Goal: Check status: Check status

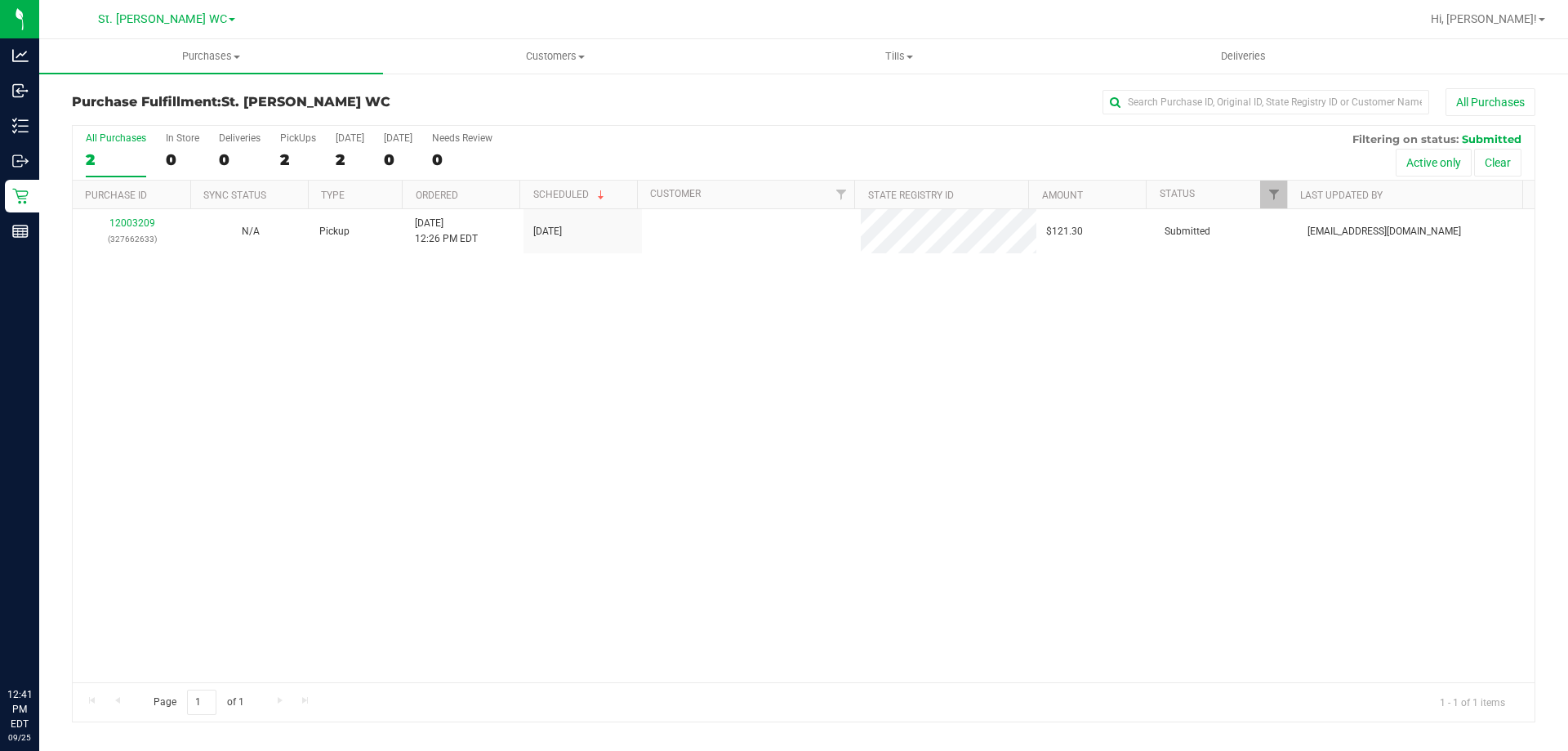
click at [27, 113] on div "Inventory" at bounding box center [22, 126] width 34 height 33
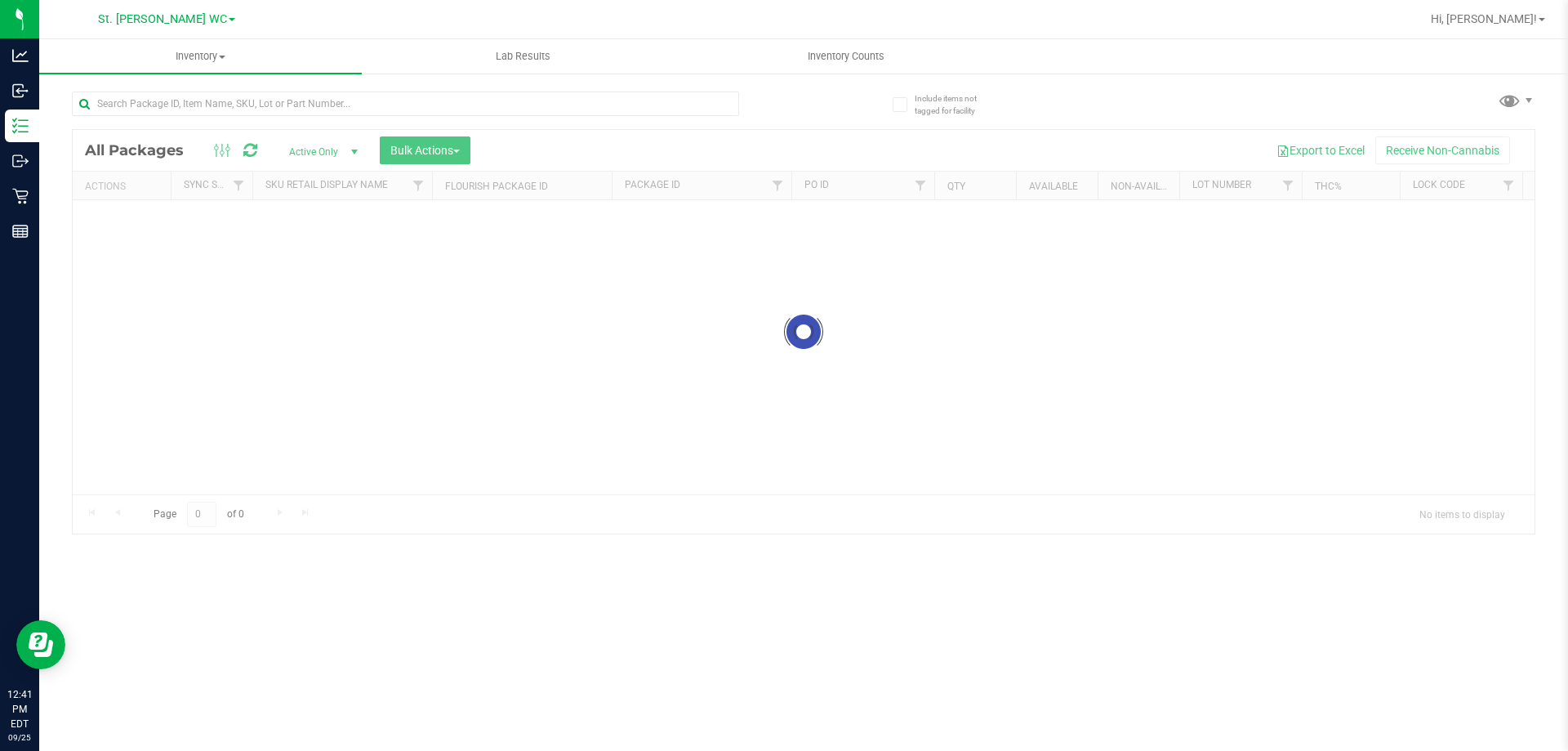
click at [158, 119] on div at bounding box center [405, 110] width 667 height 38
click at [160, 107] on div "Inventory All packages All inventory Waste log Create inventory Lab Results Inv…" at bounding box center [804, 395] width 1529 height 711
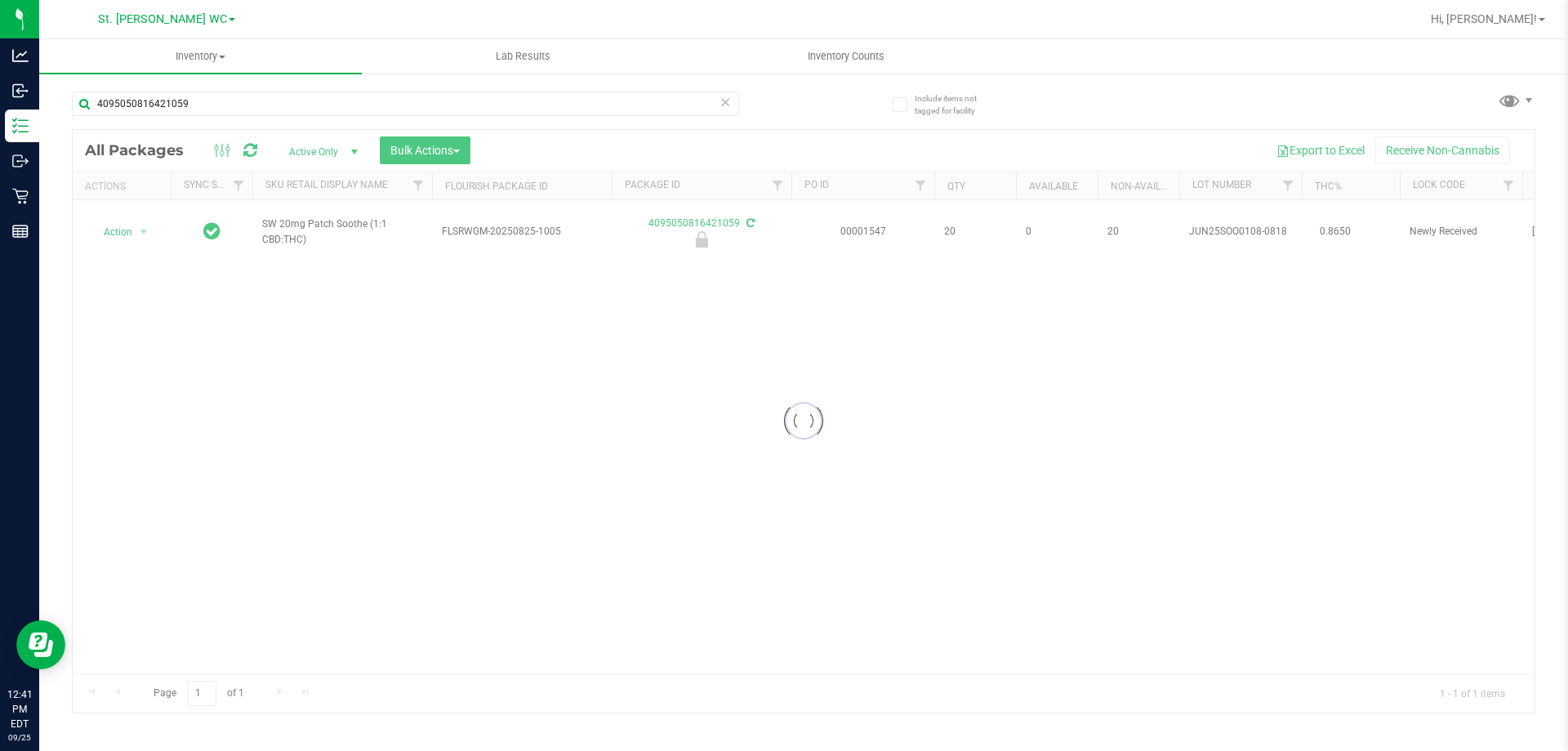
click at [295, 217] on div at bounding box center [804, 421] width 1463 height 583
copy tr "SW 20mg Patch Soothe (1:1 CBD:THC)"
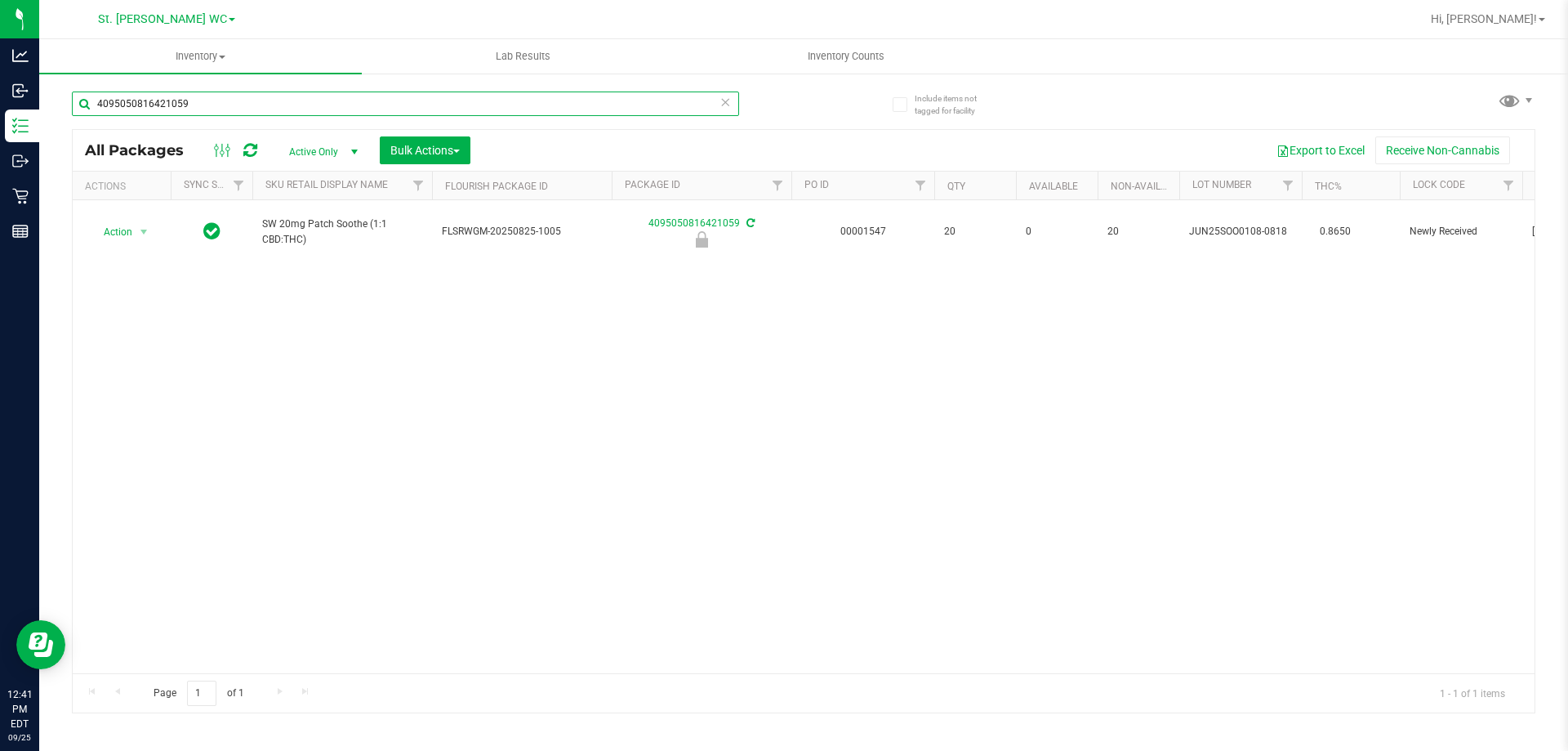
click at [293, 114] on input "4095050816421059" at bounding box center [405, 104] width 667 height 25
paste input "SW 20mg Patch Soothe (1:1 CBD:THC)"
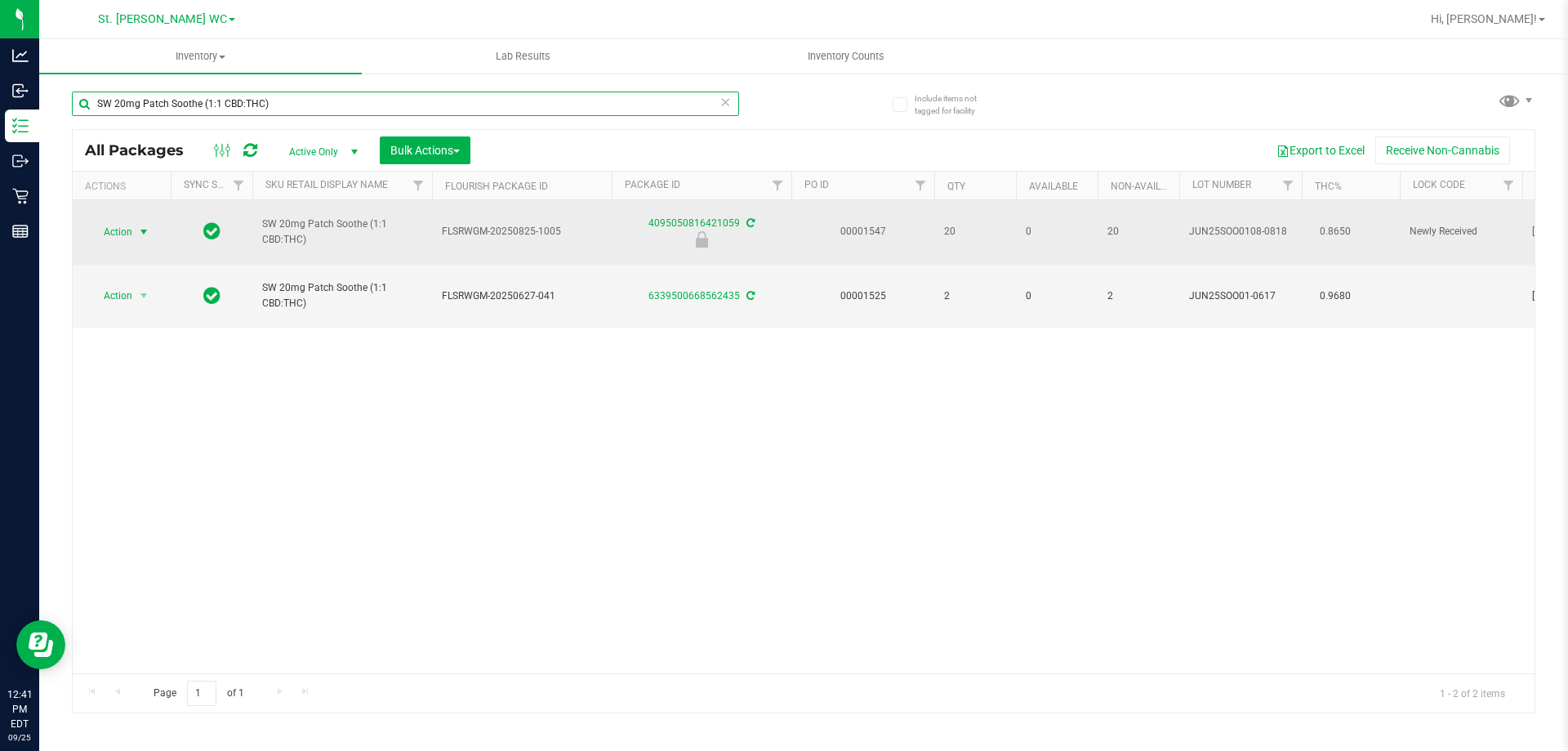
type input "SW 20mg Patch Soothe (1:1 CBD:THC)"
click at [124, 225] on span "Action" at bounding box center [111, 232] width 44 height 23
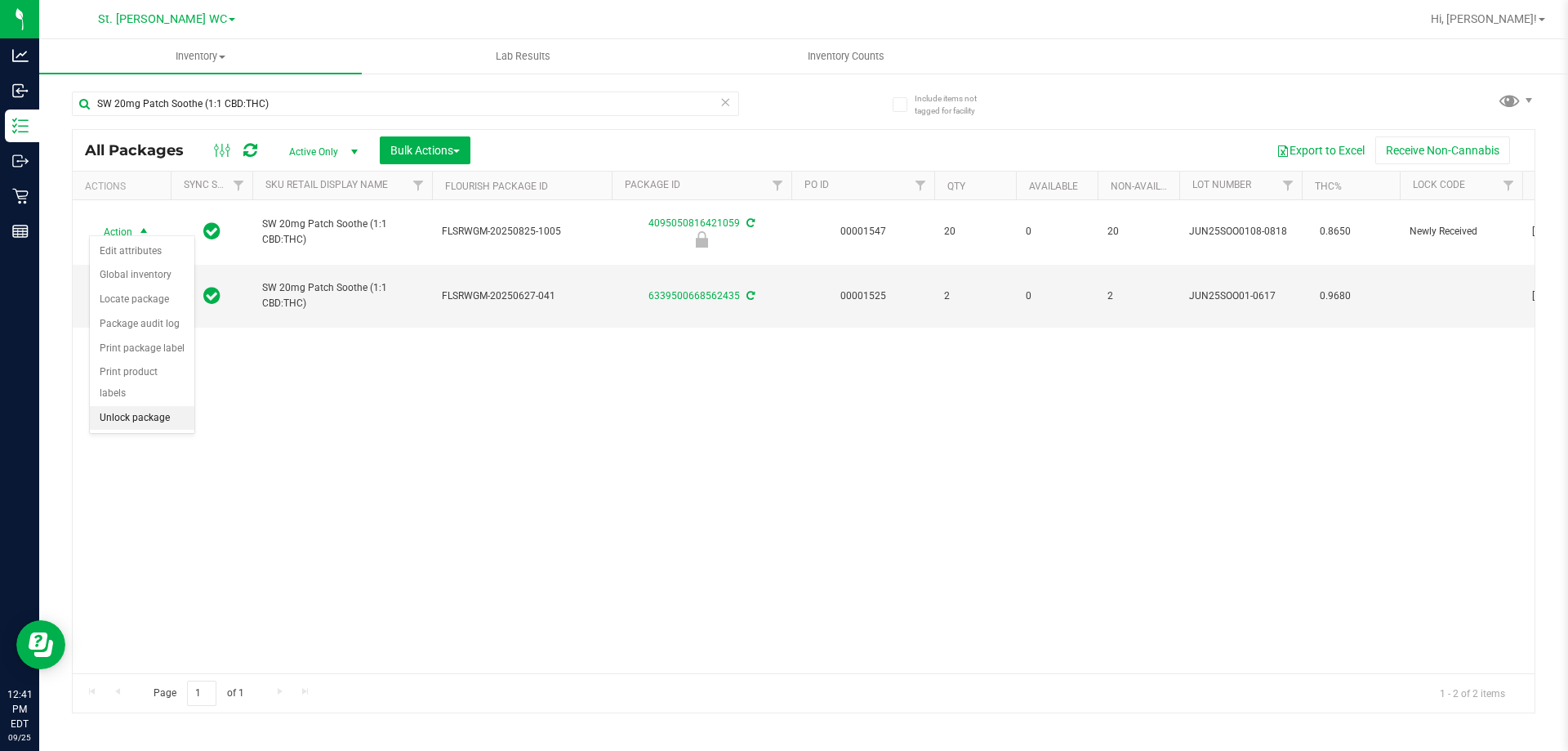
click at [137, 406] on li "Unlock package" at bounding box center [142, 419] width 105 height 25
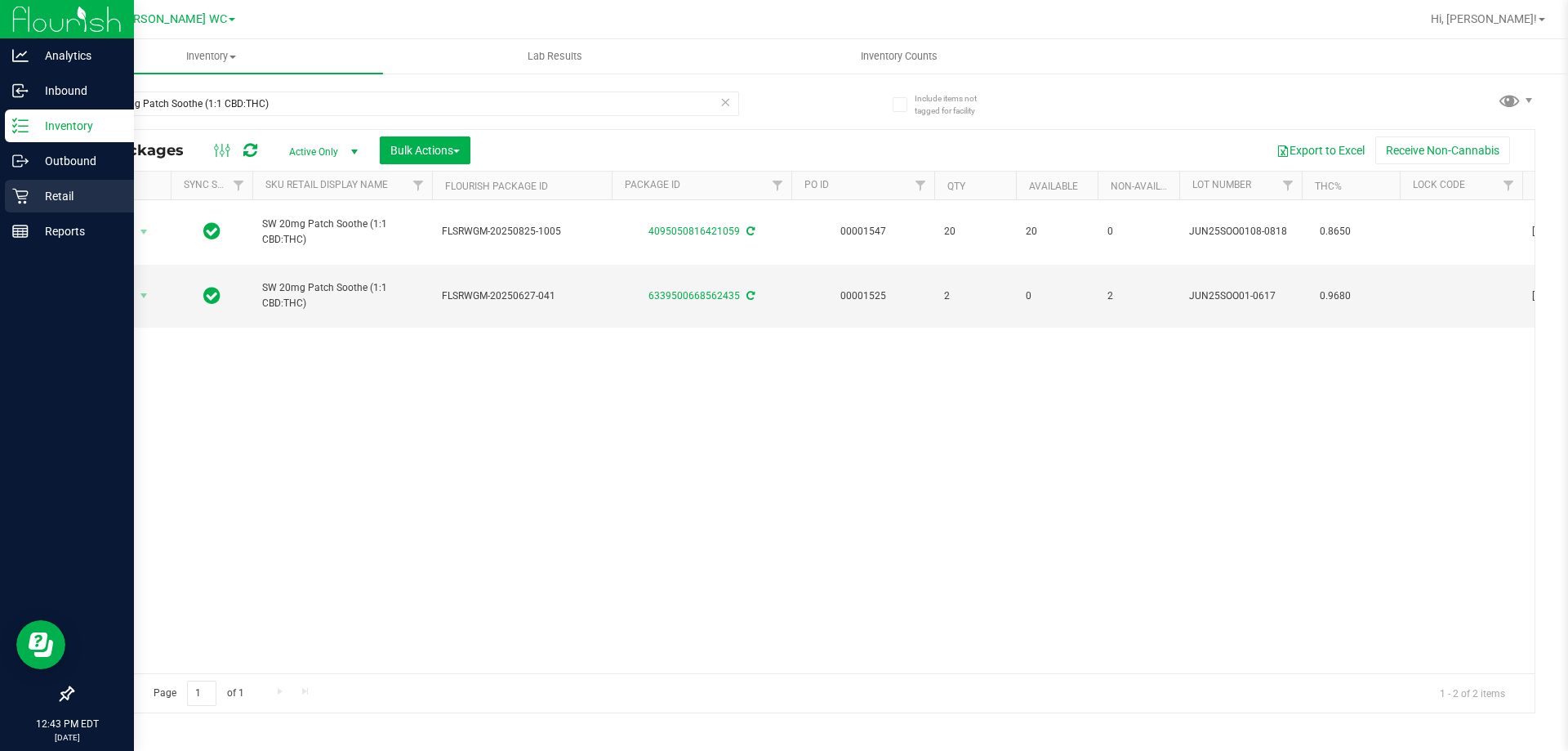
click at [8, 186] on div "Retail" at bounding box center [69, 195] width 129 height 33
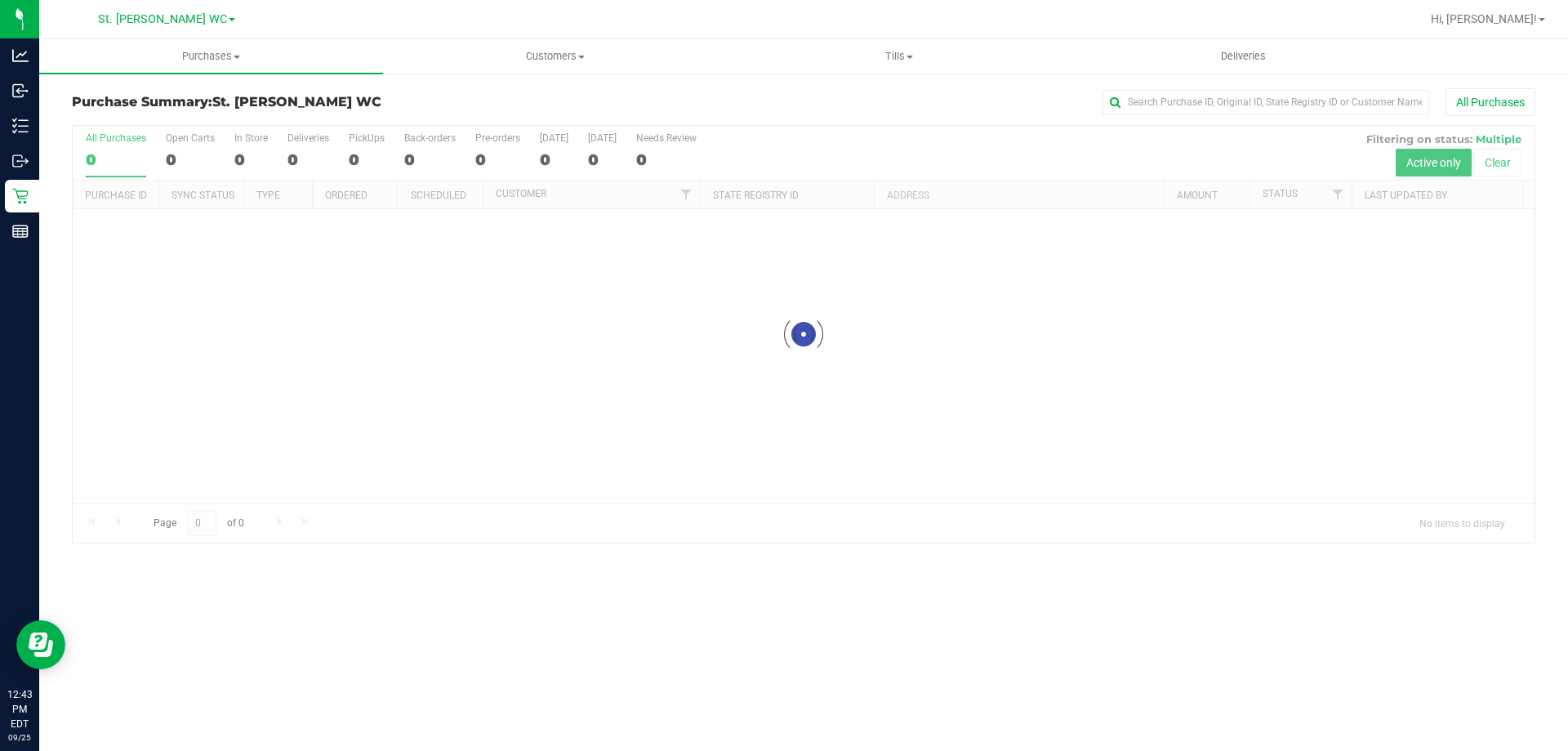
click at [175, 76] on div "Purchase Summary: St. [PERSON_NAME] WC All Purchases Loading... All Purchases 0…" at bounding box center [804, 316] width 1529 height 488
click at [166, 69] on uib-tab-heading "Purchases Summary of purchases Fulfillment All purchases" at bounding box center [211, 56] width 344 height 34
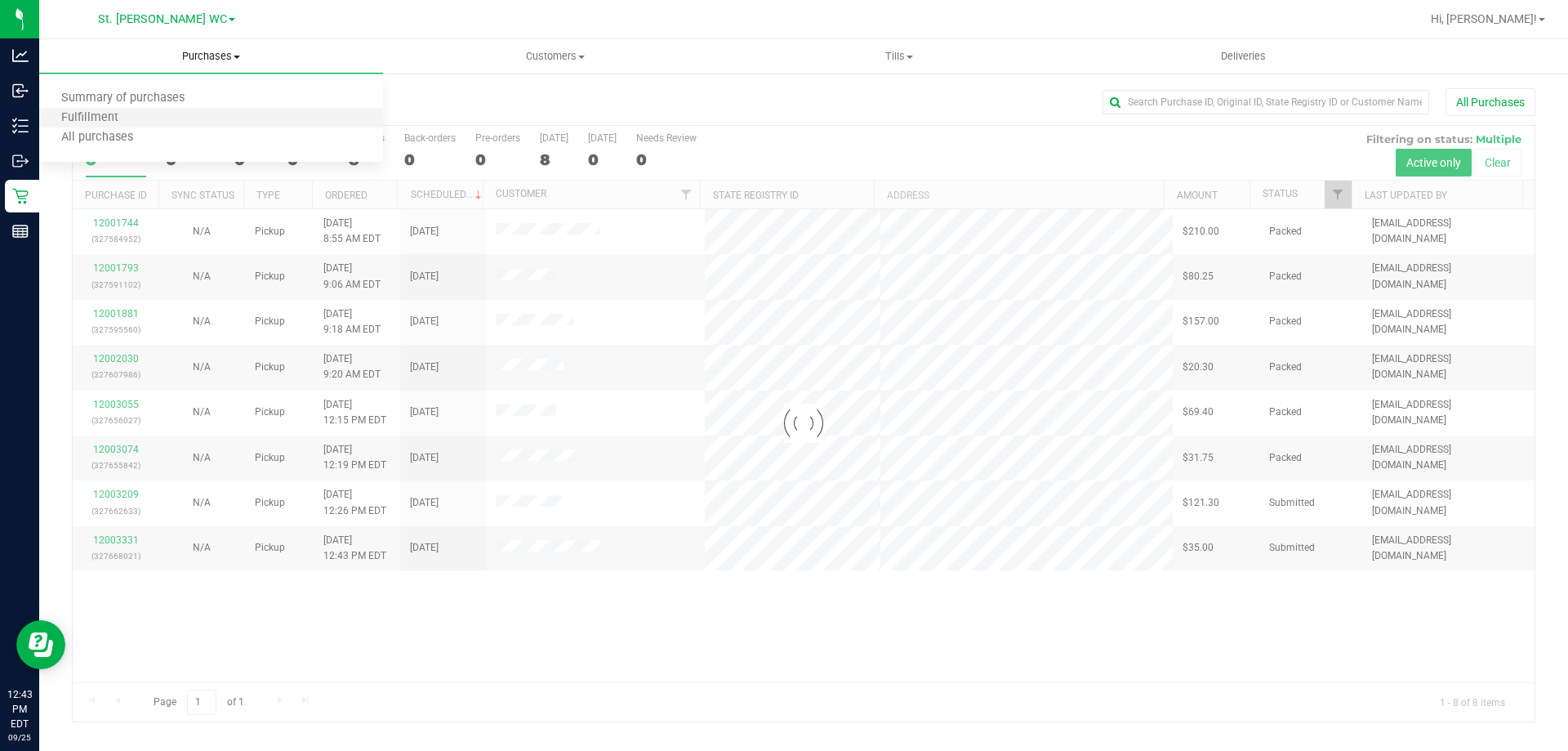
click at [144, 125] on li "Fulfillment" at bounding box center [211, 119] width 344 height 19
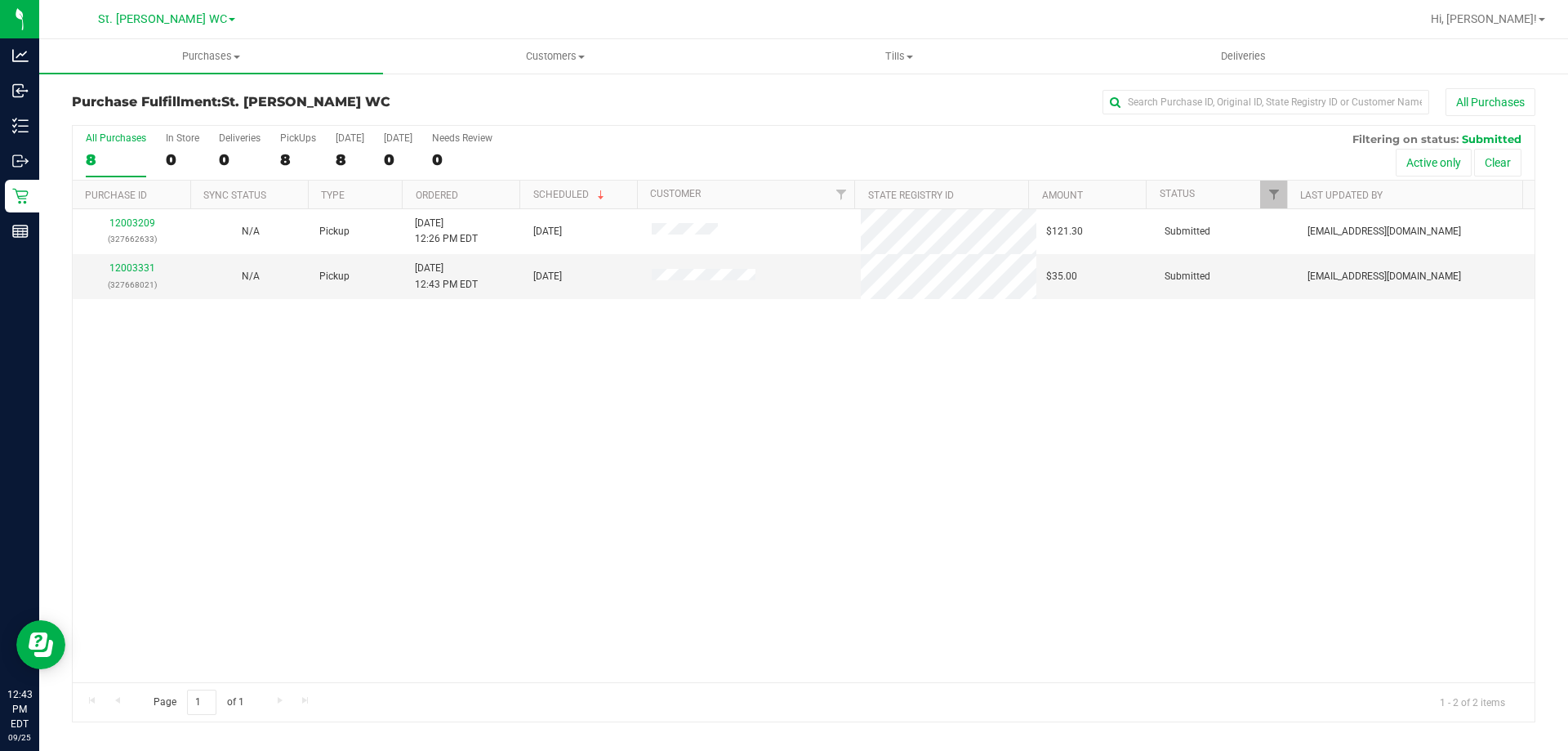
click at [408, 356] on div "12003209 (327662633) N/A Pickup 9/25/2025 12:26 PM EDT 9/25/2025 $121.30 Submit…" at bounding box center [804, 446] width 1463 height 473
click at [433, 412] on div "12003209 (327662633) N/A Pickup 9/25/2025 12:26 PM EDT 9/25/2025 $121.30 Submit…" at bounding box center [804, 446] width 1463 height 473
click at [316, 512] on div "12003209 (327662633) N/A Pickup 9/25/2025 12:26 PM EDT 9/25/2025 $121.30 Submit…" at bounding box center [804, 446] width 1463 height 473
click at [378, 686] on div "Page 1 of 1 1 - 2 of 2 items" at bounding box center [804, 702] width 1463 height 40
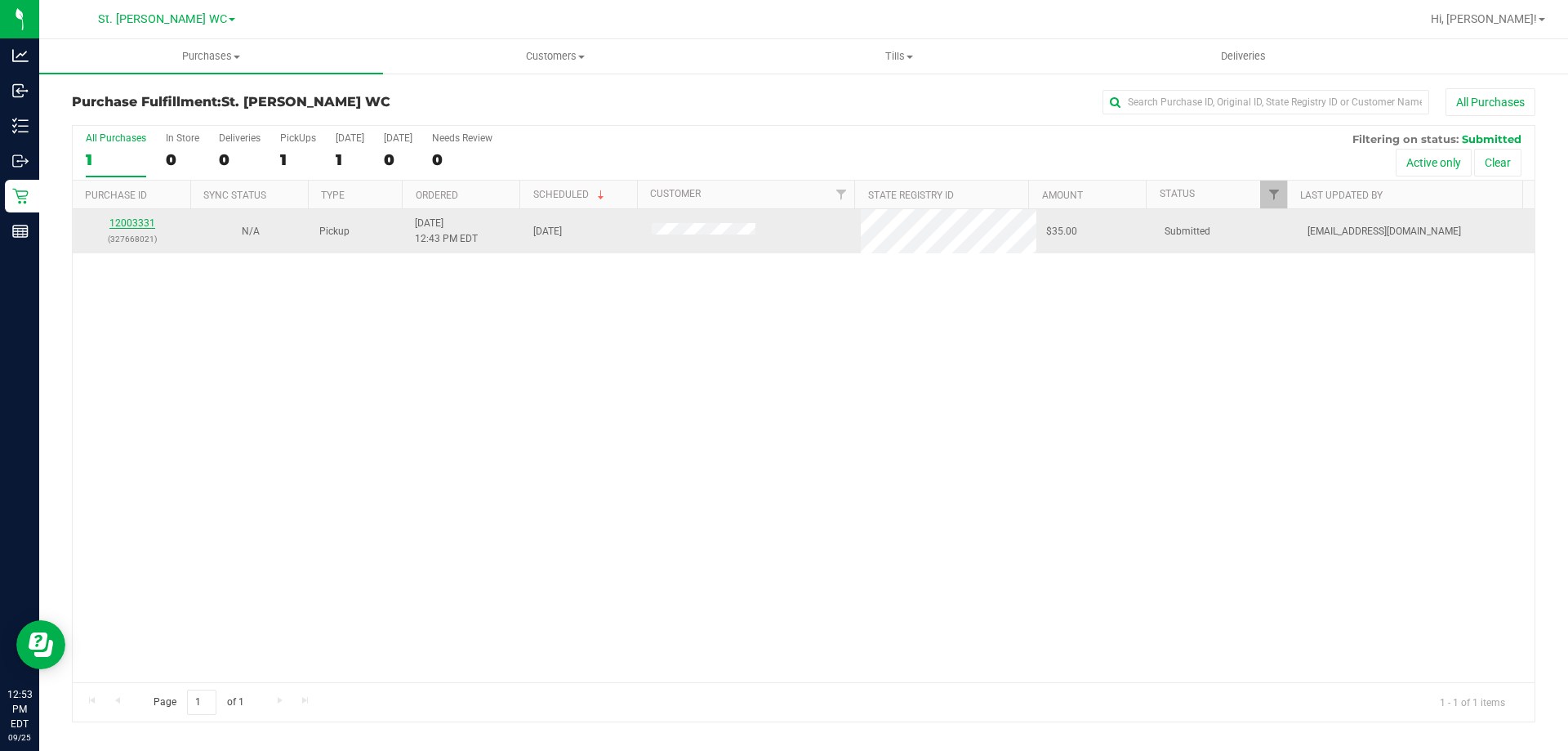
click at [127, 220] on link "12003331" at bounding box center [133, 222] width 46 height 11
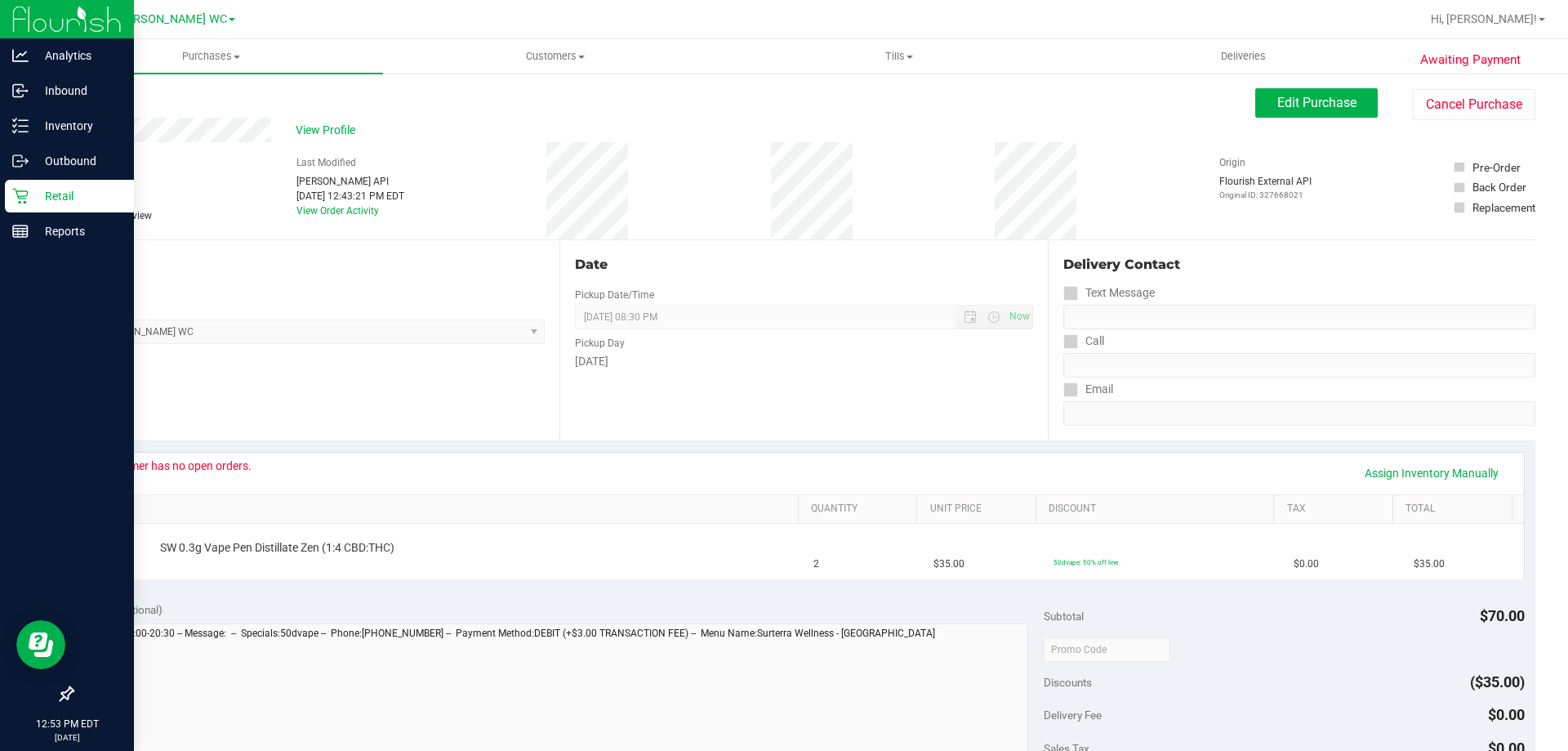
click at [49, 199] on p "Retail" at bounding box center [78, 196] width 98 height 19
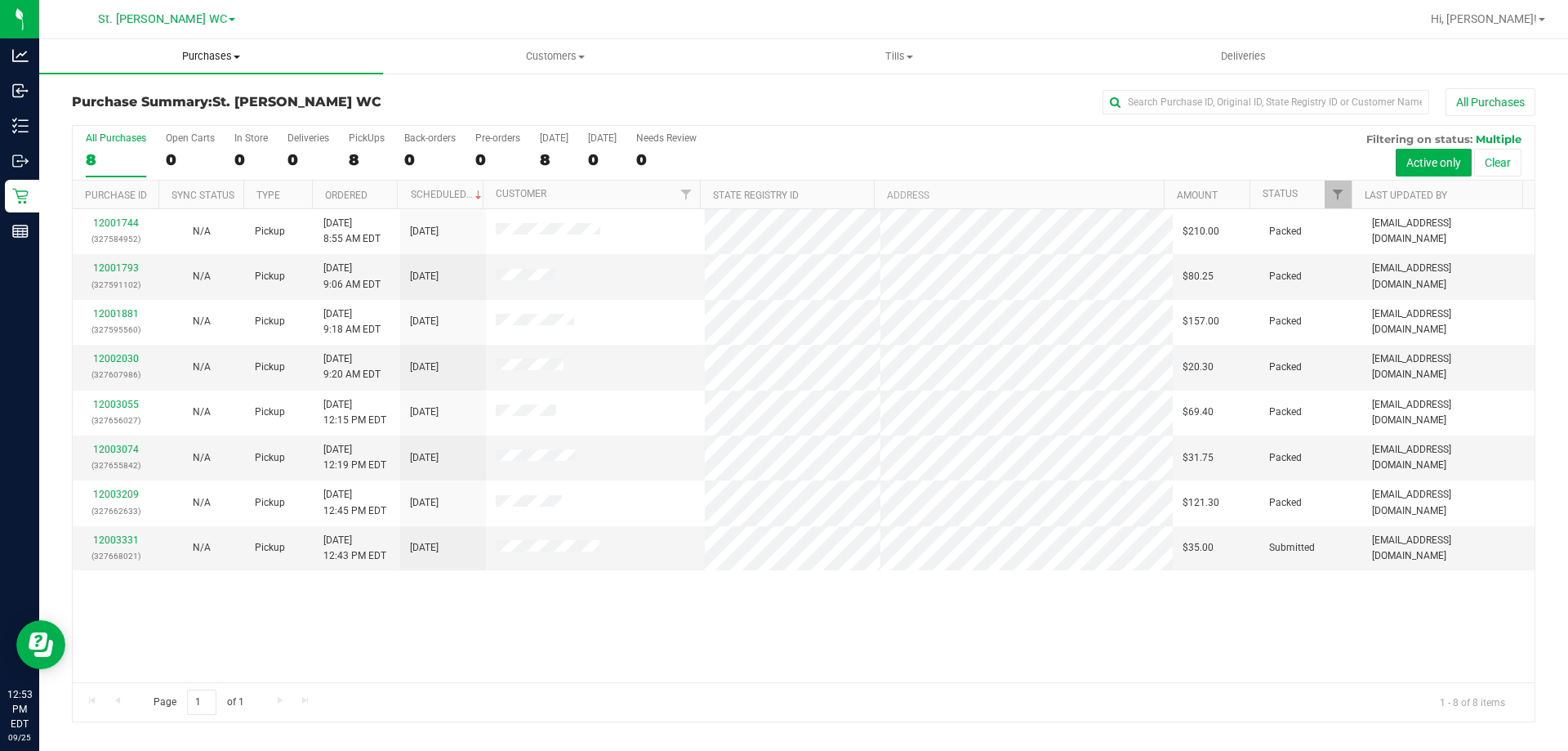
click at [175, 61] on span "Purchases" at bounding box center [211, 56] width 344 height 15
click at [168, 112] on li "Fulfillment" at bounding box center [211, 119] width 344 height 19
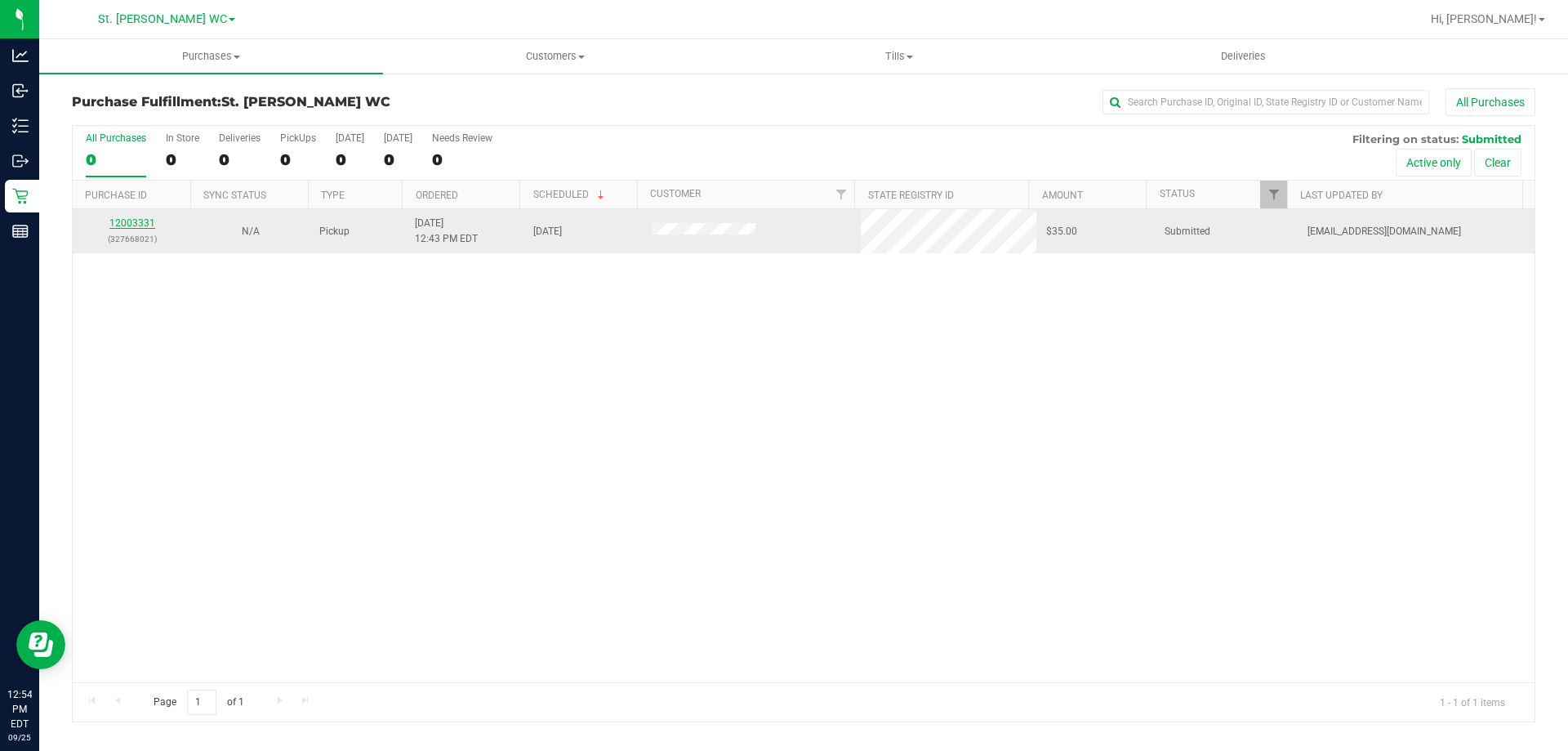
click at [122, 227] on link "12003331" at bounding box center [133, 222] width 46 height 11
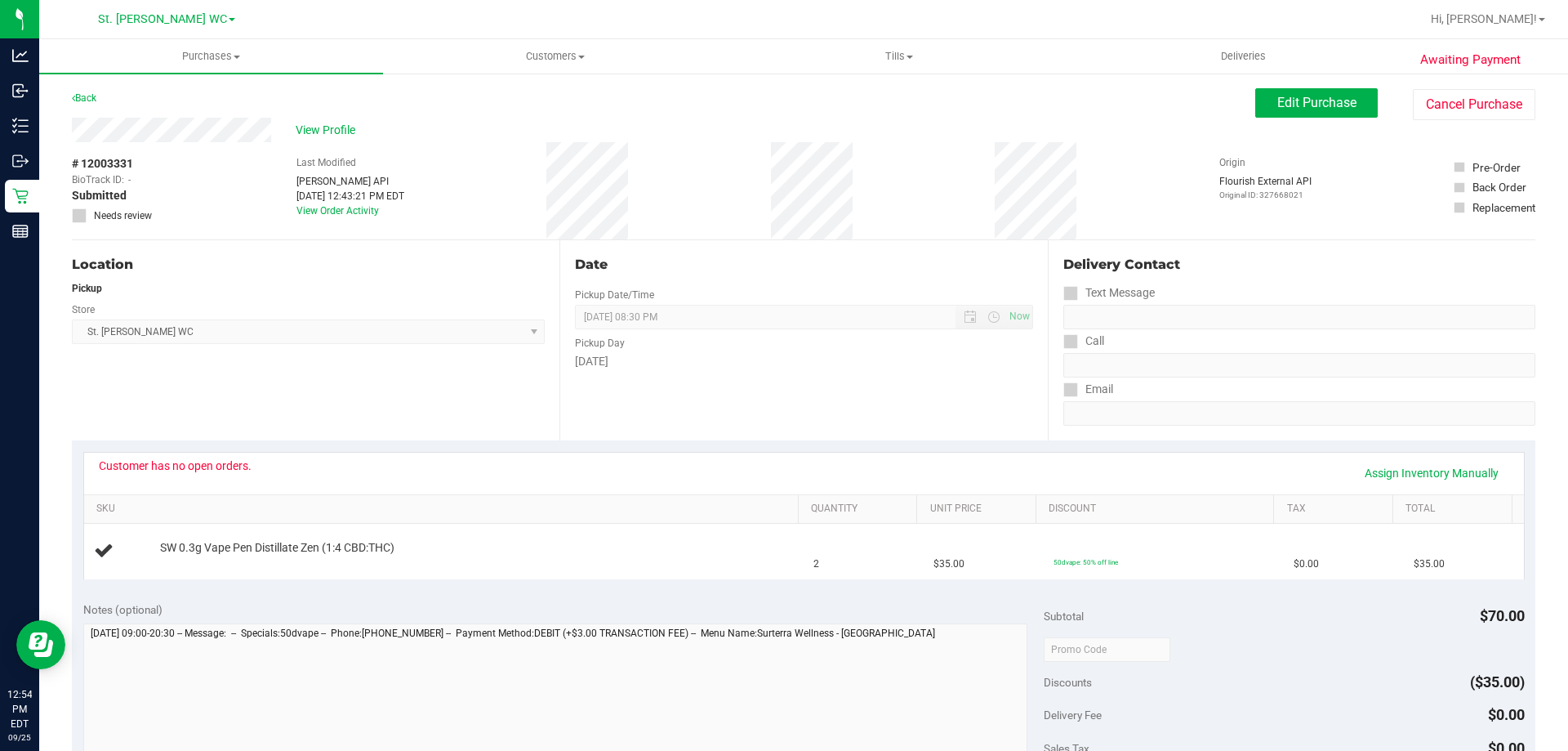
click at [232, 465] on div "Customer has no open orders." at bounding box center [175, 465] width 153 height 13
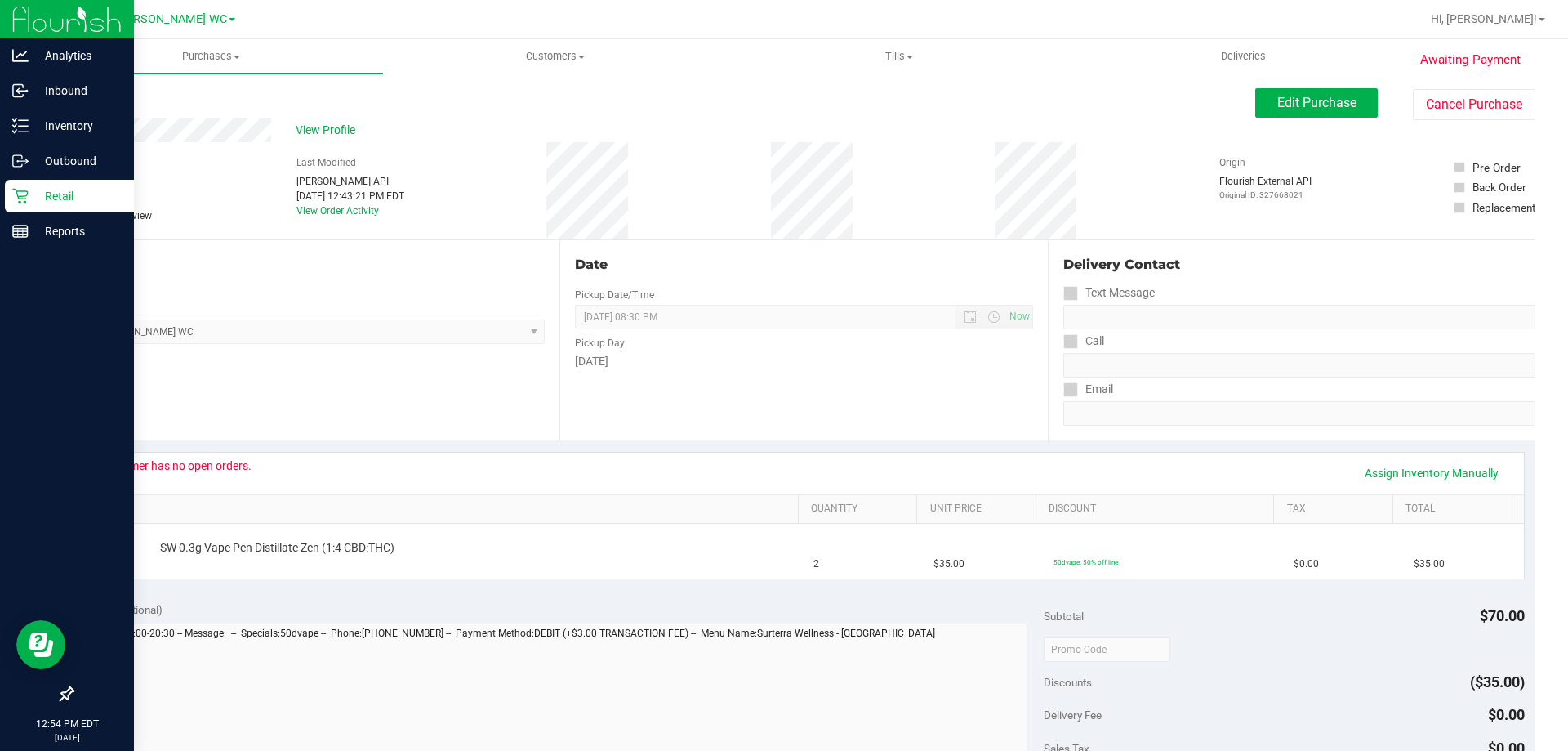
click at [19, 198] on icon at bounding box center [20, 196] width 17 height 17
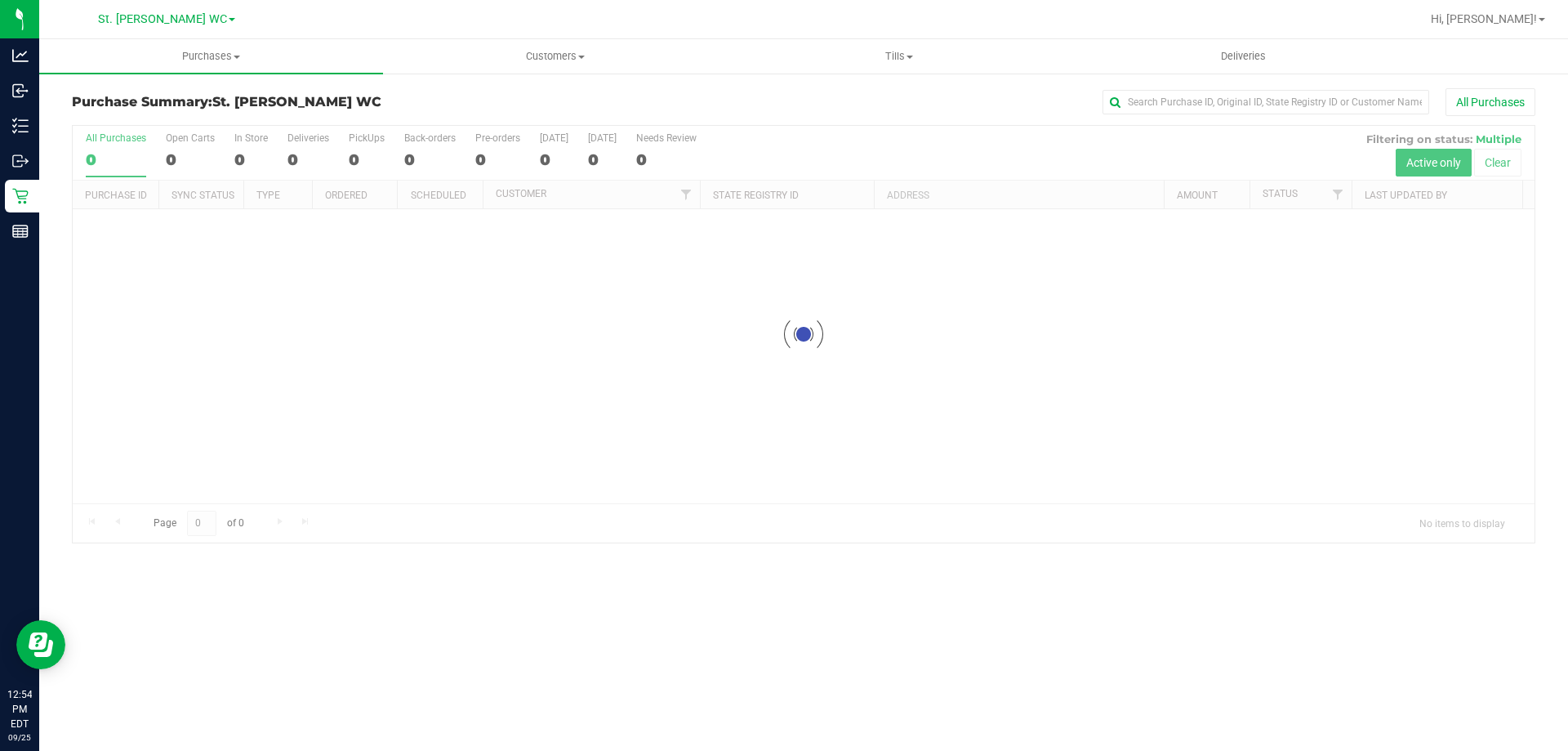
click at [169, 75] on div "Purchase Summary: St. [PERSON_NAME] WC All Purchases Loading... All Purchases 0…" at bounding box center [804, 316] width 1529 height 488
click at [181, 66] on uib-tab-heading "Purchases Summary of purchases Fulfillment All purchases" at bounding box center [211, 56] width 344 height 34
click at [161, 113] on li "Fulfillment" at bounding box center [211, 119] width 344 height 19
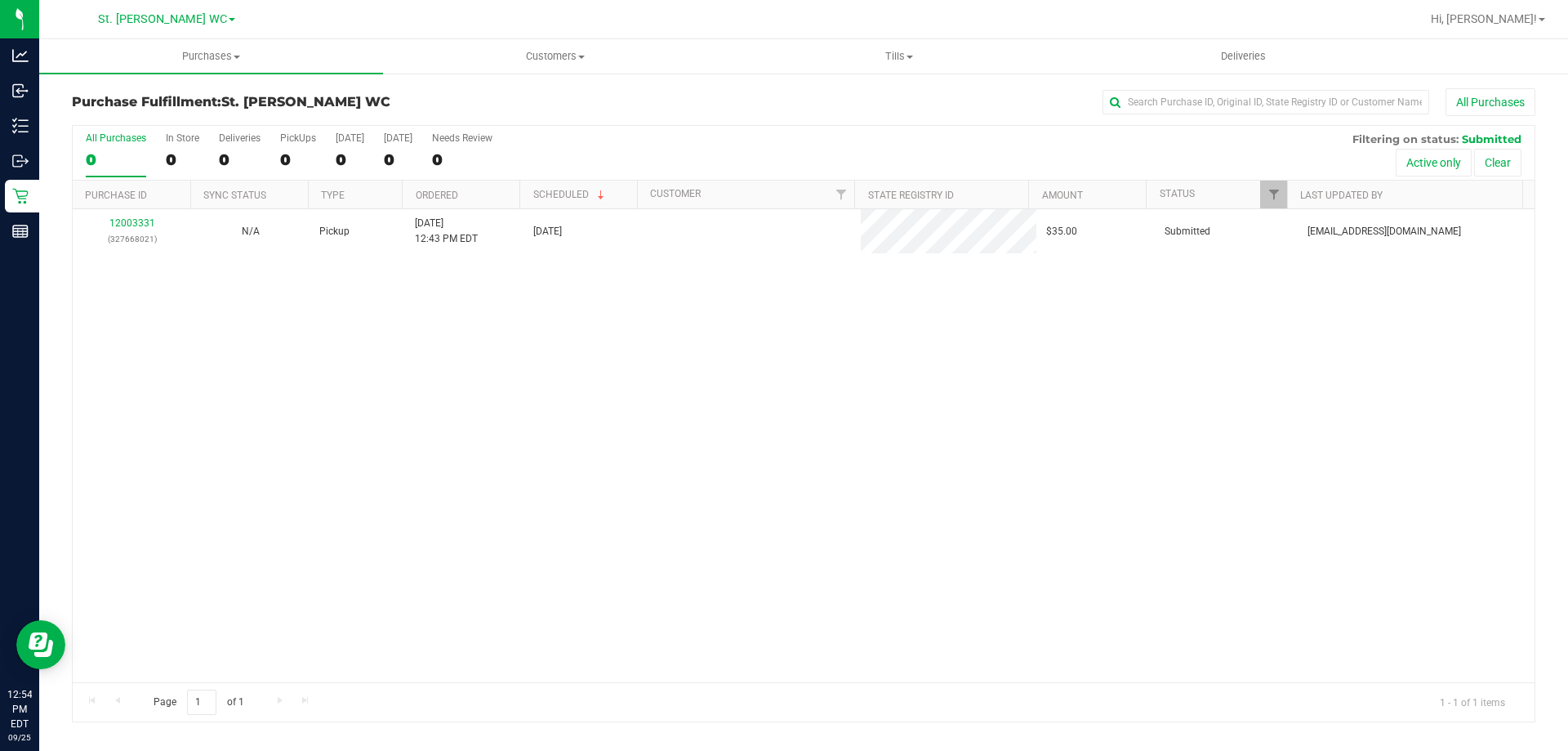
click at [354, 350] on div "12003331 (327668021) N/A Pickup [DATE] 12:43 PM EDT 9/25/2025 $35.00 Submitted …" at bounding box center [804, 446] width 1463 height 473
click at [163, 55] on span "Purchases" at bounding box center [211, 56] width 344 height 15
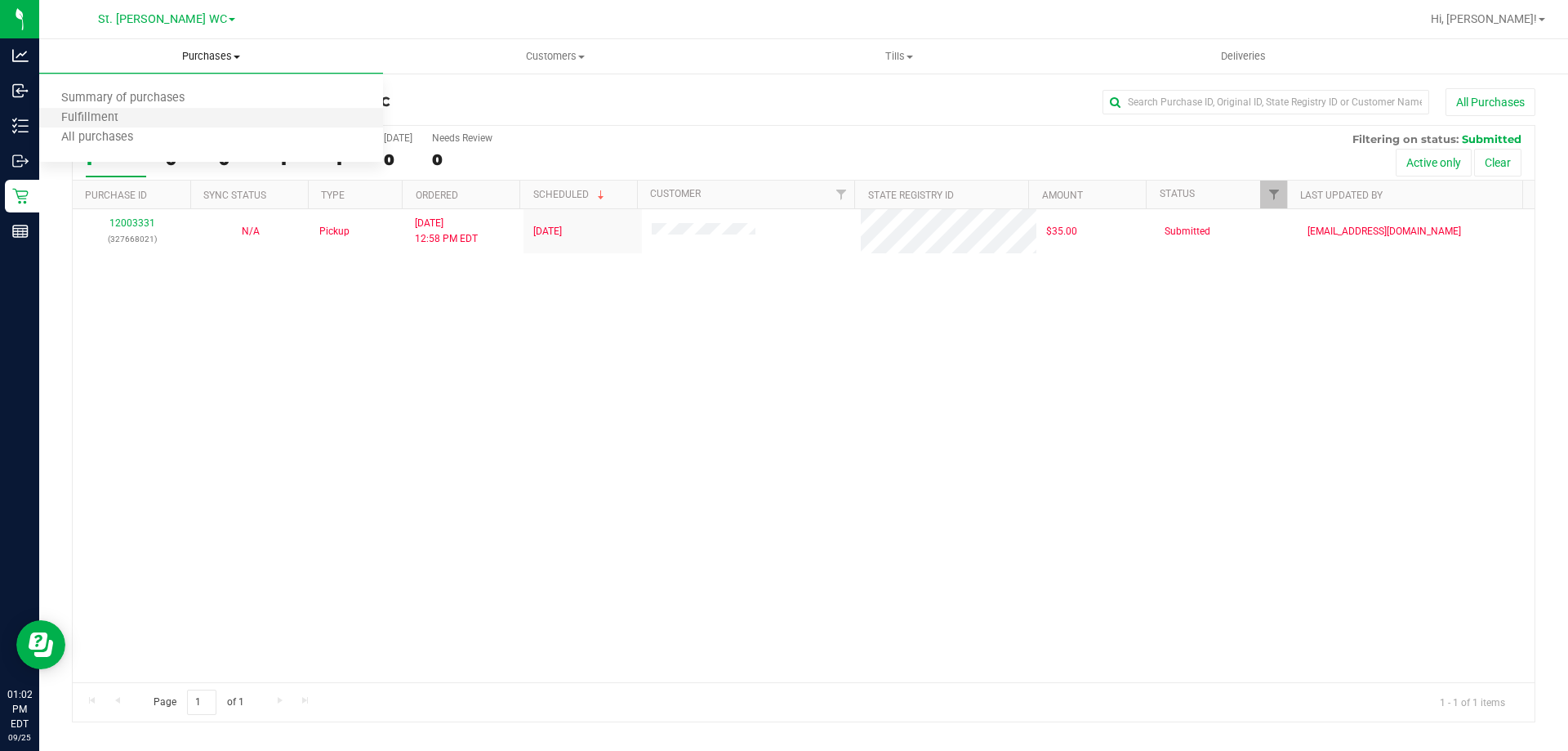
click at [159, 120] on li "Fulfillment" at bounding box center [211, 119] width 344 height 19
click at [1246, 503] on div "12003331 (327668021) N/A Pickup [DATE] 12:58 PM EDT 9/25/2025 $35.00 Submitted …" at bounding box center [804, 446] width 1463 height 473
drag, startPoint x: 204, startPoint y: 365, endPoint x: 203, endPoint y: 275, distance: 90.0
click at [204, 365] on div "12003331 (327668021) N/A Pickup [DATE] 12:58 PM EDT 9/25/2025 $35.00 Submitted …" at bounding box center [804, 446] width 1463 height 473
click at [241, 502] on div "12003331 (327668021) N/A Pickup [DATE] 12:58 PM EDT 9/25/2025 $35.00 Submitted …" at bounding box center [804, 446] width 1463 height 473
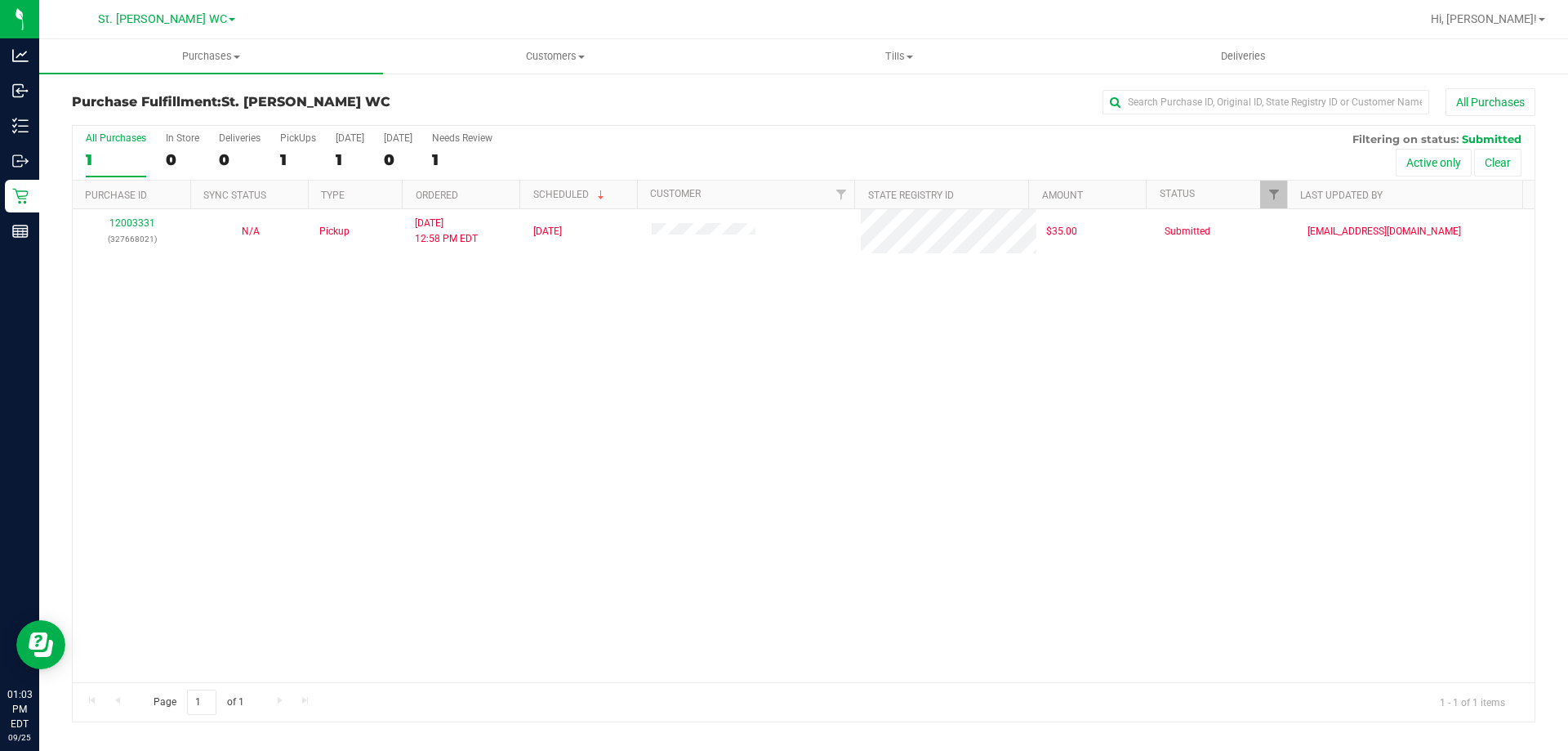
click at [265, 495] on div "12003331 (327668021) N/A Pickup [DATE] 12:58 PM EDT 9/25/2025 $35.00 Submitted …" at bounding box center [804, 446] width 1463 height 473
click at [206, 59] on span "Purchases" at bounding box center [211, 56] width 344 height 15
click at [183, 125] on li "Fulfillment" at bounding box center [211, 119] width 344 height 19
click at [480, 525] on div "12003331 (327668021) N/A Pickup [DATE] 12:58 PM EDT 9/25/2025 $35.00 Submitted …" at bounding box center [804, 446] width 1463 height 473
click at [398, 21] on div at bounding box center [856, 19] width 1128 height 32
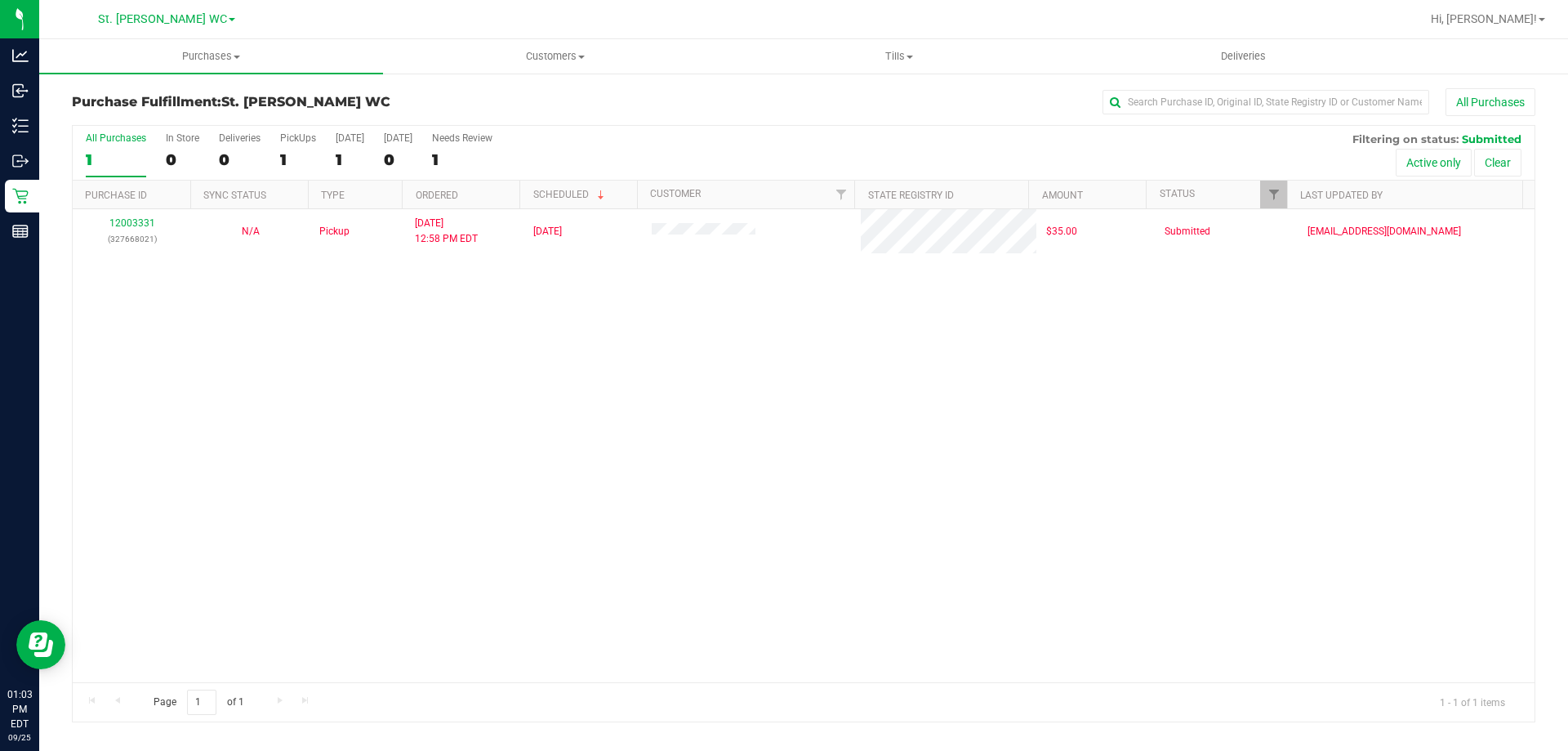
click at [398, 21] on div at bounding box center [856, 19] width 1128 height 32
click at [186, 518] on div "12003331 (327668021) N/A Pickup [DATE] 12:58 PM EDT 9/25/2025 $35.00 Submitted …" at bounding box center [804, 446] width 1463 height 473
drag, startPoint x: 654, startPoint y: 378, endPoint x: 644, endPoint y: 410, distance: 33.5
click at [654, 378] on div "12003331 (327668021) N/A Pickup [DATE] 12:58 PM EDT 9/25/2025 $35.00 Submitted …" at bounding box center [804, 446] width 1463 height 473
click at [605, 463] on div "12003331 (327668021) N/A Pickup [DATE] 12:58 PM EDT 9/25/2025 $35.00 Submitted …" at bounding box center [804, 446] width 1463 height 473
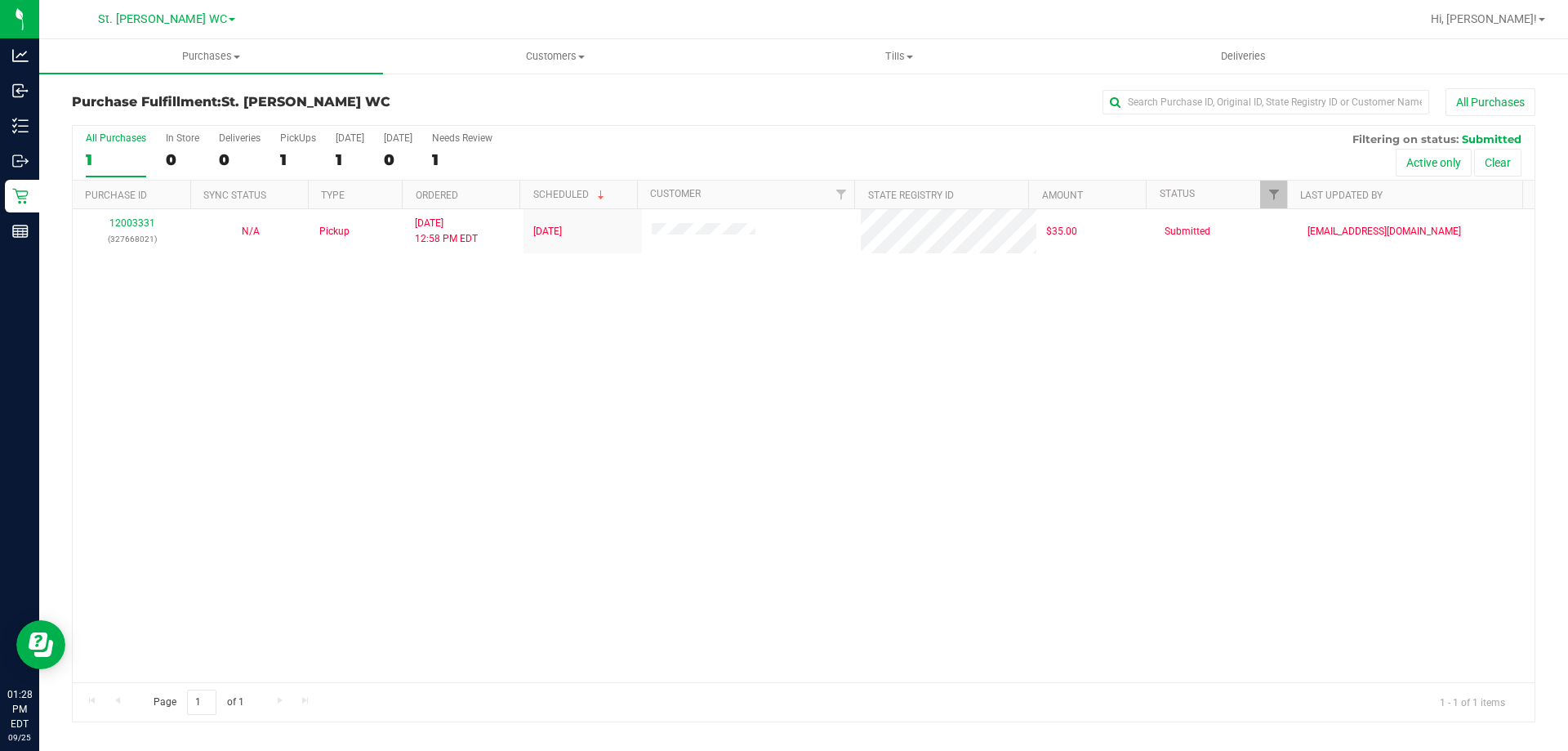
click at [390, 397] on div "12003331 (327668021) N/A Pickup [DATE] 12:58 PM EDT 9/25/2025 $35.00 Submitted …" at bounding box center [804, 446] width 1463 height 473
click at [201, 53] on span "Purchases" at bounding box center [211, 56] width 344 height 15
click at [211, 115] on li "Fulfillment" at bounding box center [211, 119] width 344 height 19
drag, startPoint x: 250, startPoint y: 290, endPoint x: 247, endPoint y: 281, distance: 9.5
click at [247, 281] on div "12003331 (327668021) N/A Pickup [DATE] 12:58 PM EDT 9/25/2025 $35.00 Submitted …" at bounding box center [804, 446] width 1463 height 473
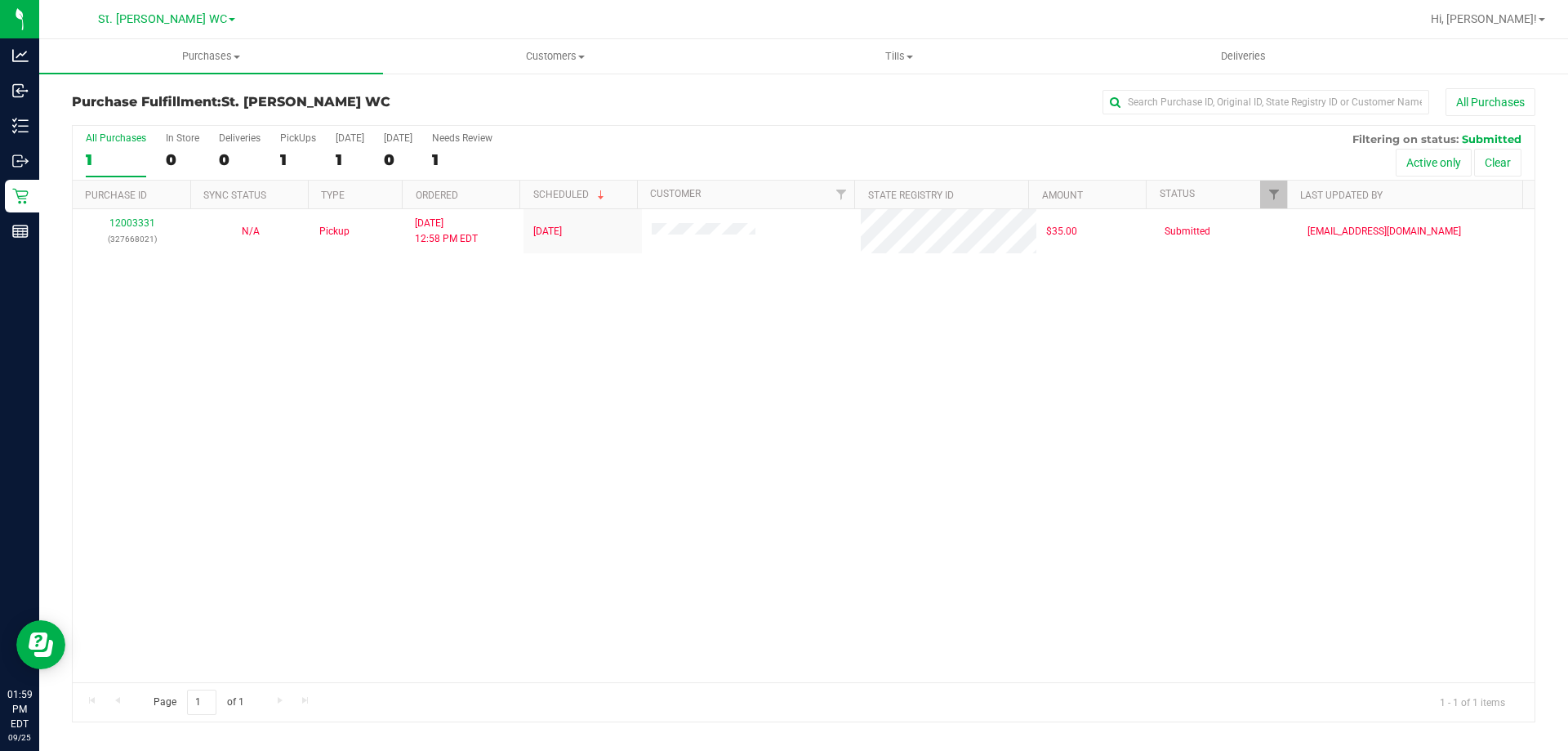
click at [249, 259] on div "12003331 (327668021) N/A Pickup [DATE] 12:58 PM EDT 9/25/2025 $35.00 Submitted …" at bounding box center [804, 446] width 1463 height 473
